Goal: Information Seeking & Learning: Learn about a topic

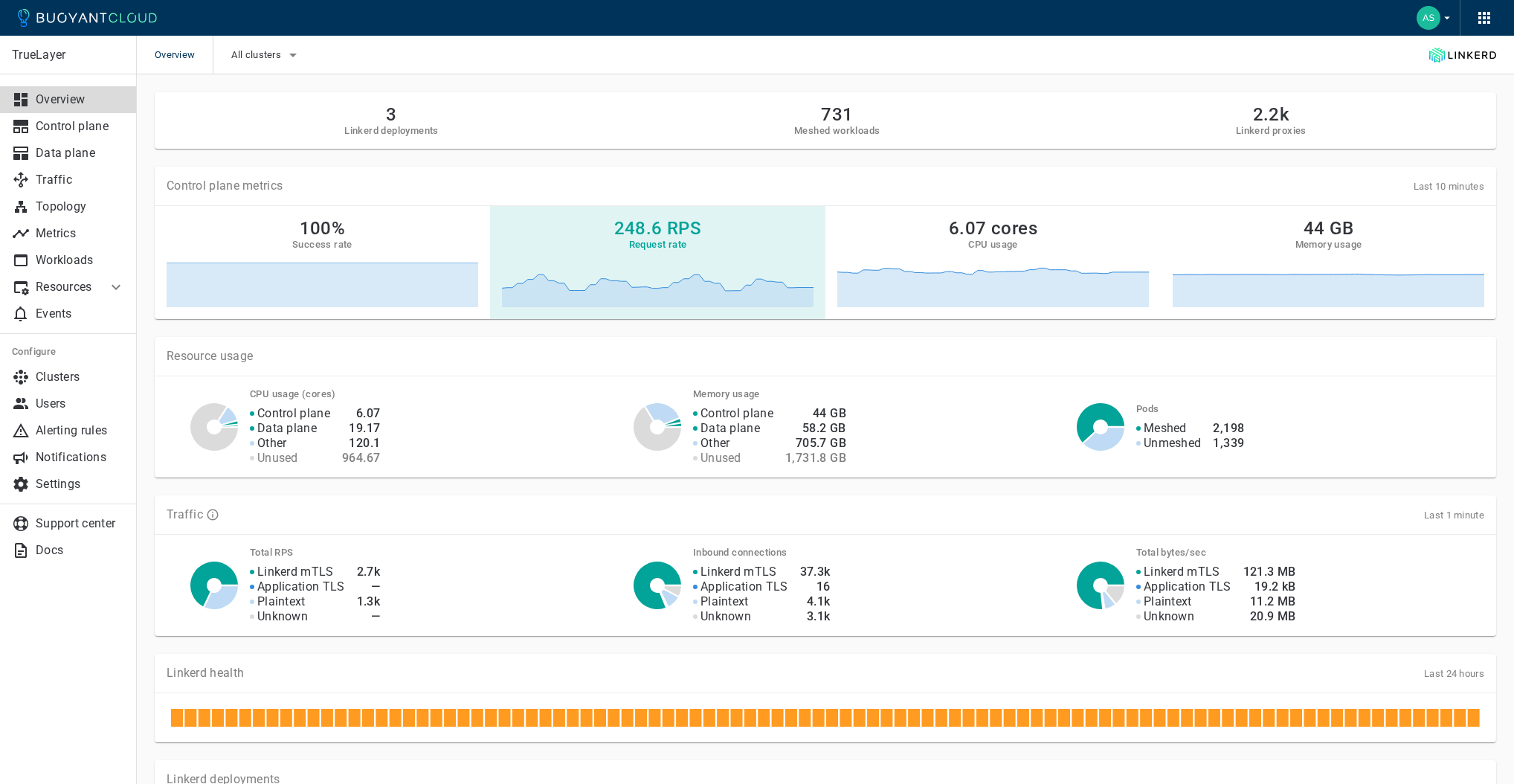
click at [620, 254] on div "248.6 RPS Request rate" at bounding box center [657, 263] width 312 height 90
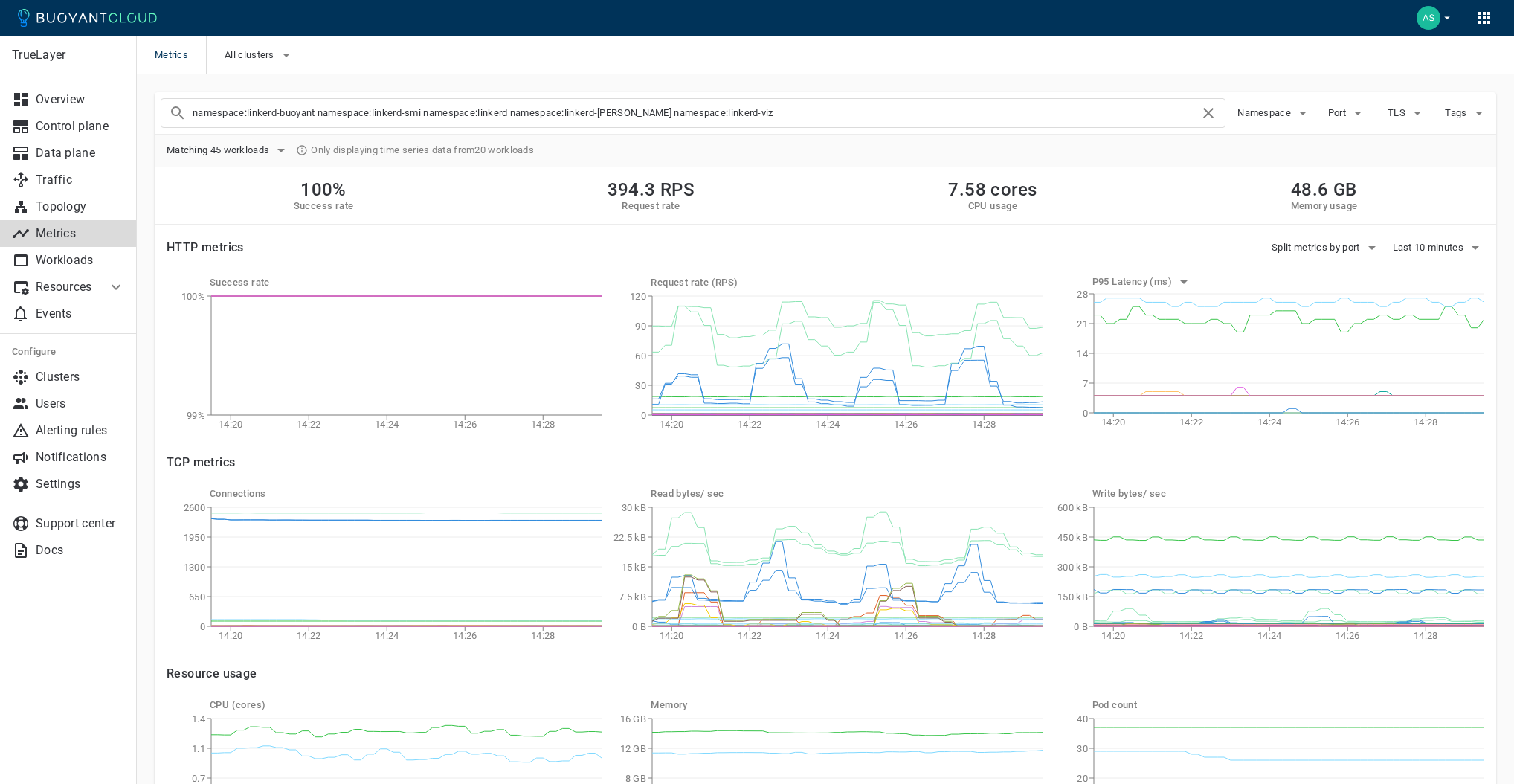
click at [626, 55] on div "Metrics All clusters" at bounding box center [825, 55] width 1377 height 39
click at [277, 51] on icon "button" at bounding box center [286, 55] width 18 height 18
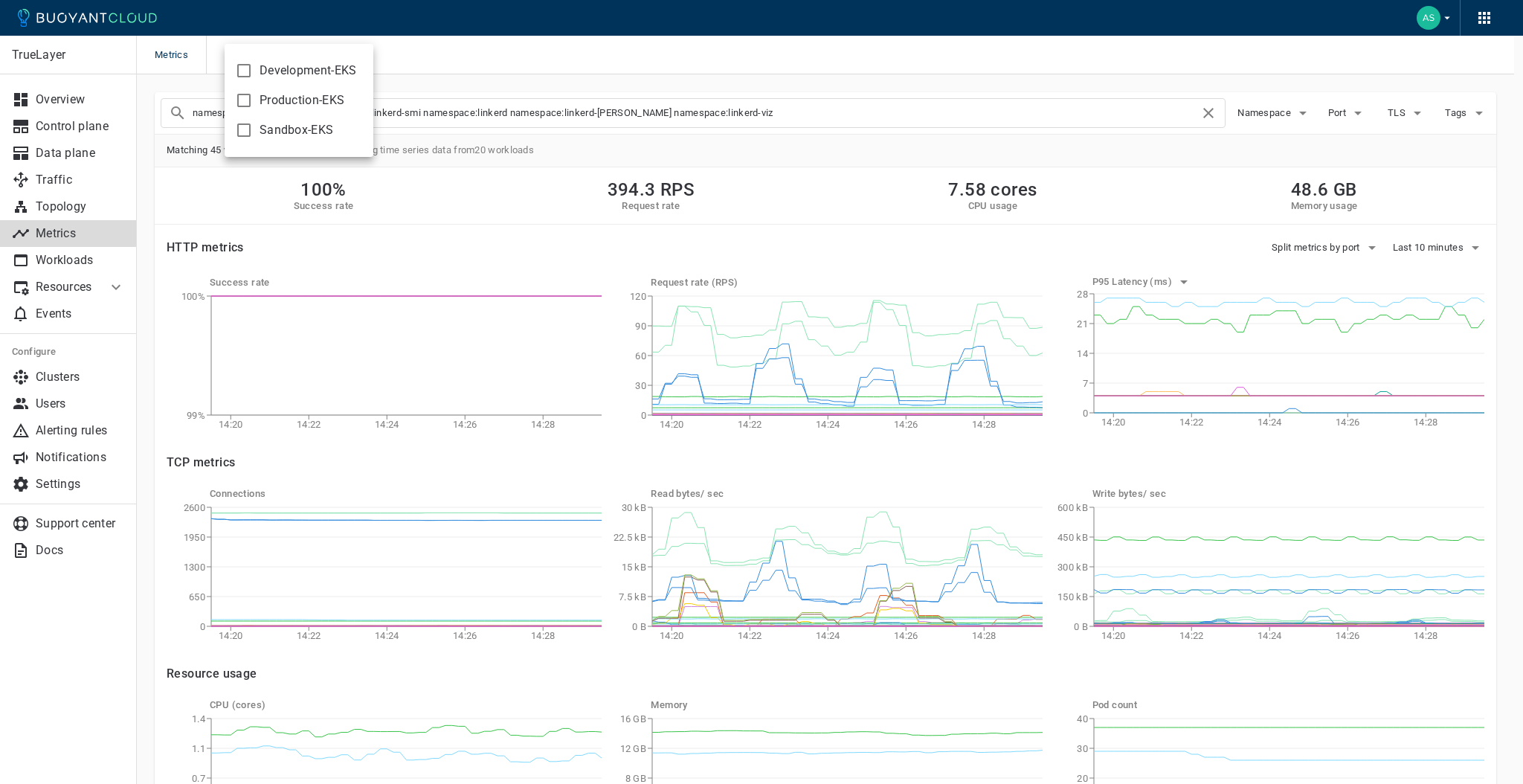
click at [283, 52] on div "Development-EKS Production-EKS Sandbox-EKS" at bounding box center [299, 101] width 149 height 113
click at [396, 54] on div at bounding box center [762, 392] width 1523 height 784
